Goal: Task Accomplishment & Management: Complete application form

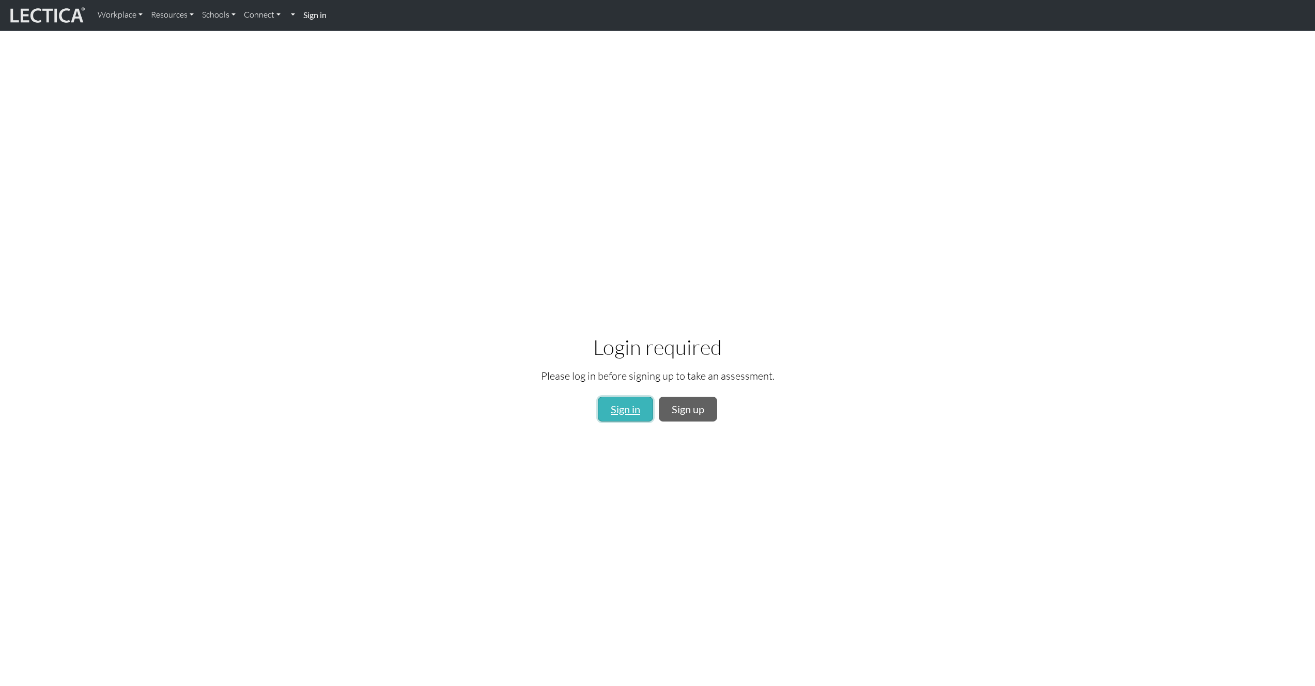
click at [621, 386] on link "Sign in" at bounding box center [625, 409] width 55 height 25
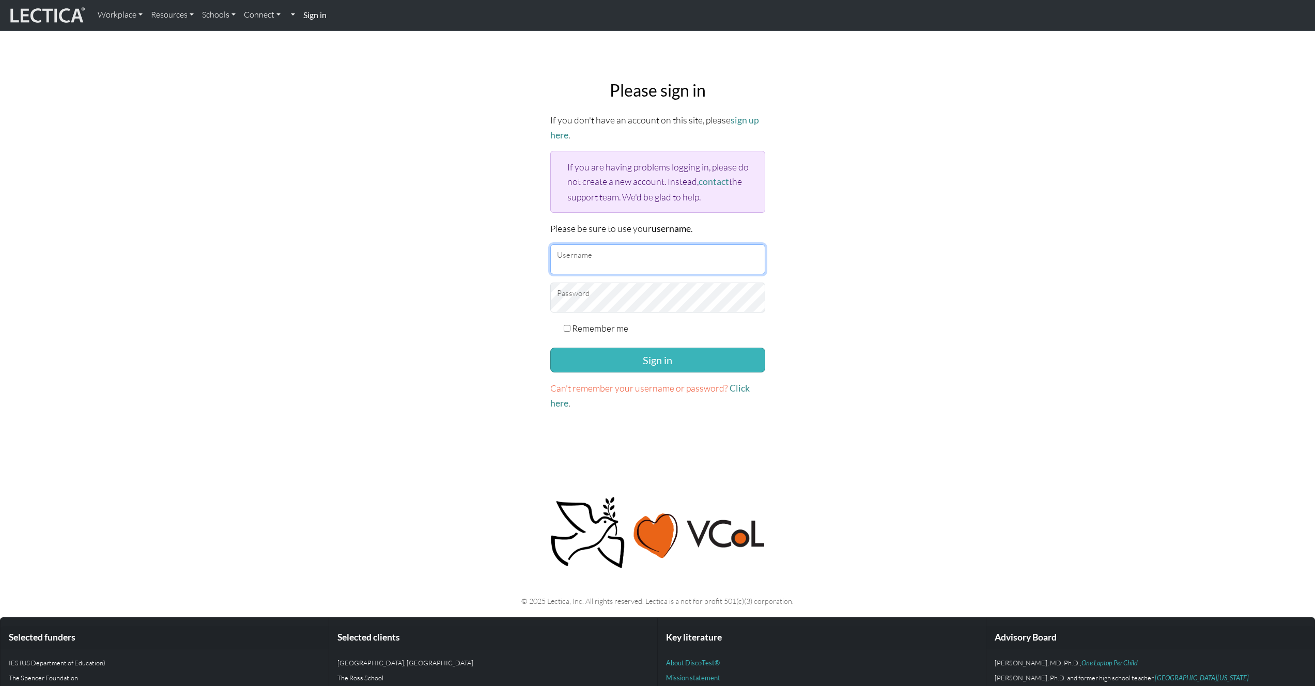
type input "meghumekar@google.com"
click at [605, 350] on button "Sign in" at bounding box center [657, 360] width 215 height 25
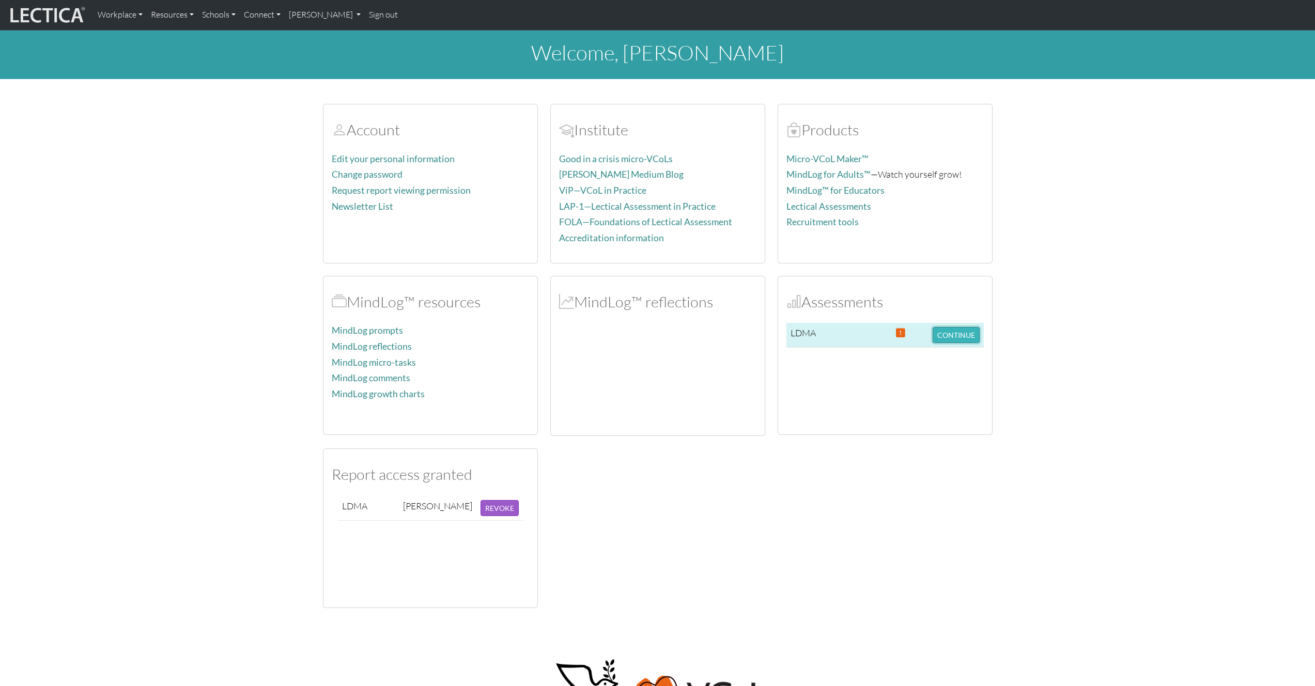
click at [950, 337] on button "CONTINUE" at bounding box center [956, 335] width 47 height 16
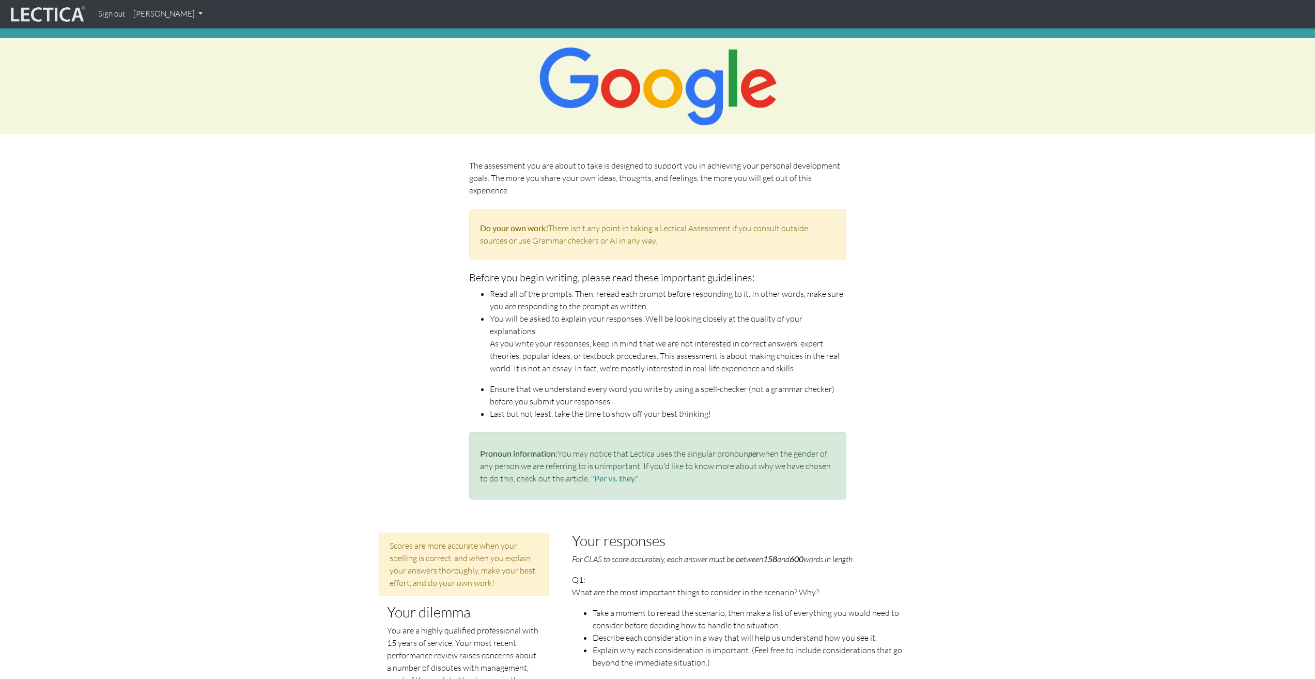
scroll to position [251, 0]
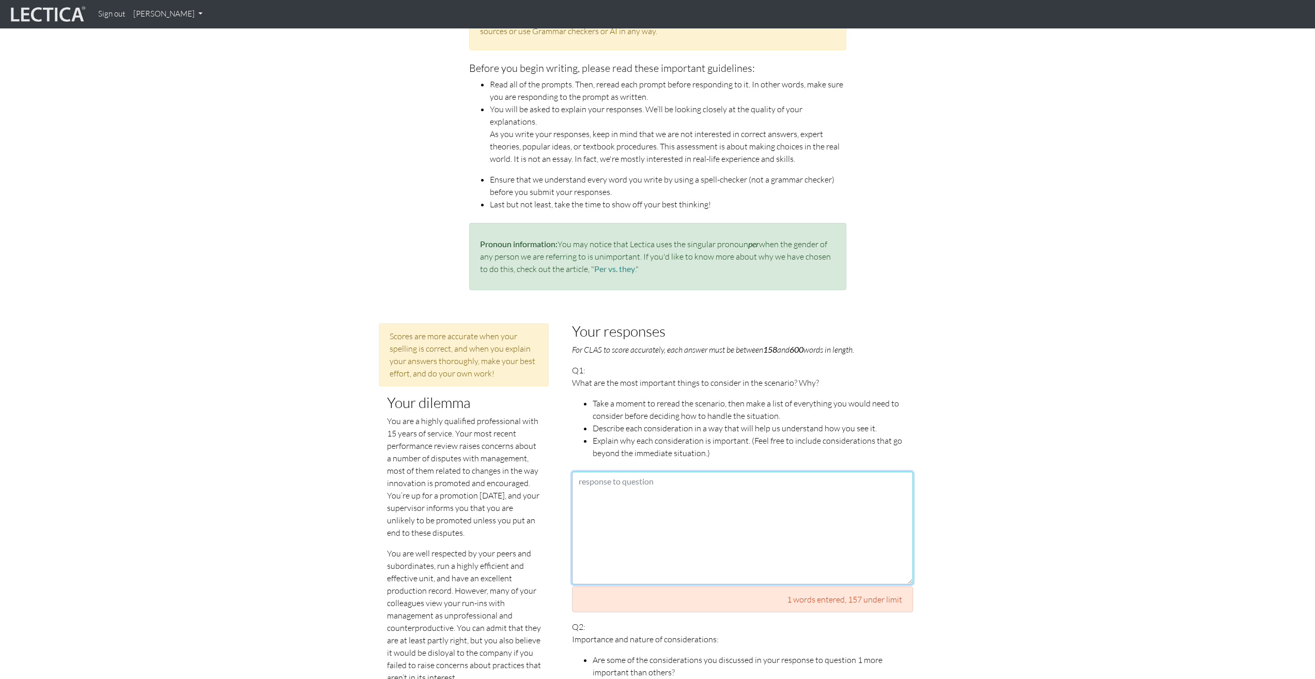
click at [670, 508] on textarea at bounding box center [742, 527] width 341 height 113
click at [594, 264] on link "Per vs. they" at bounding box center [614, 269] width 41 height 10
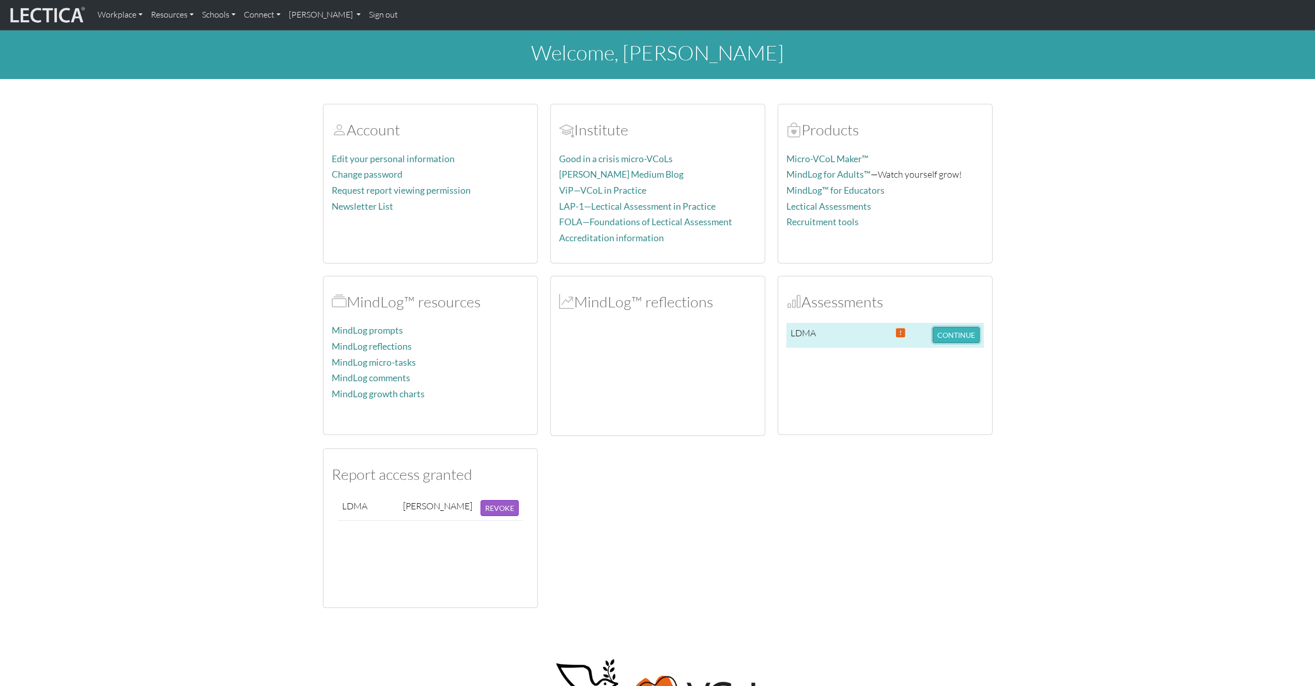
click at [968, 330] on button "CONTINUE" at bounding box center [956, 335] width 47 height 16
